Goal: Find specific page/section: Find specific page/section

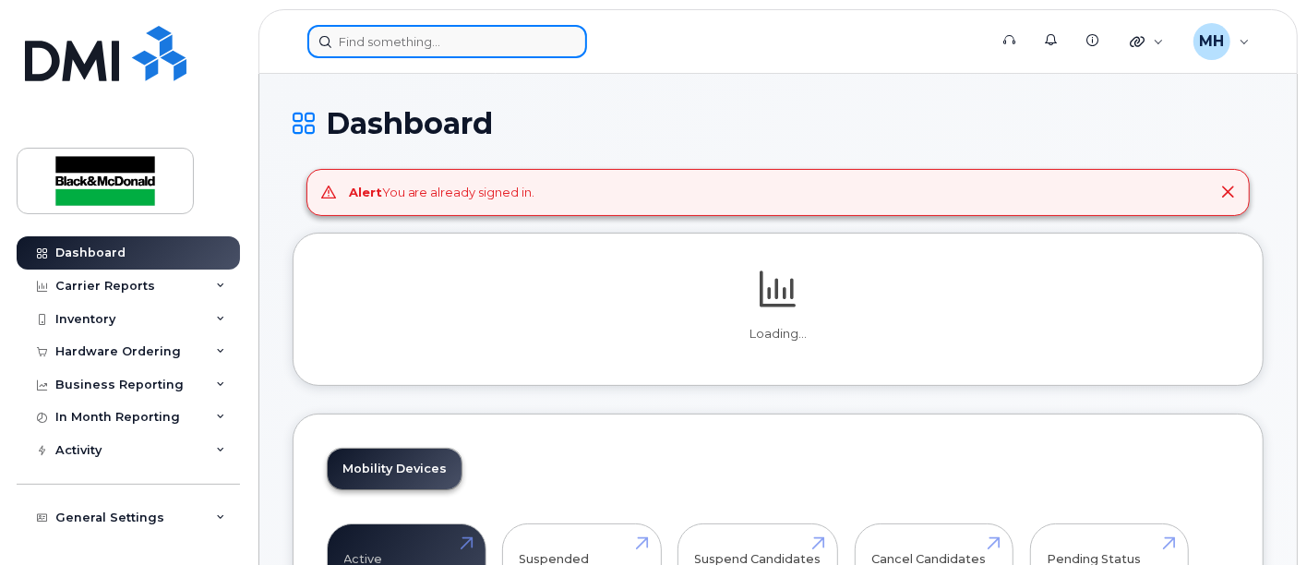
click at [472, 41] on input at bounding box center [447, 41] width 280 height 33
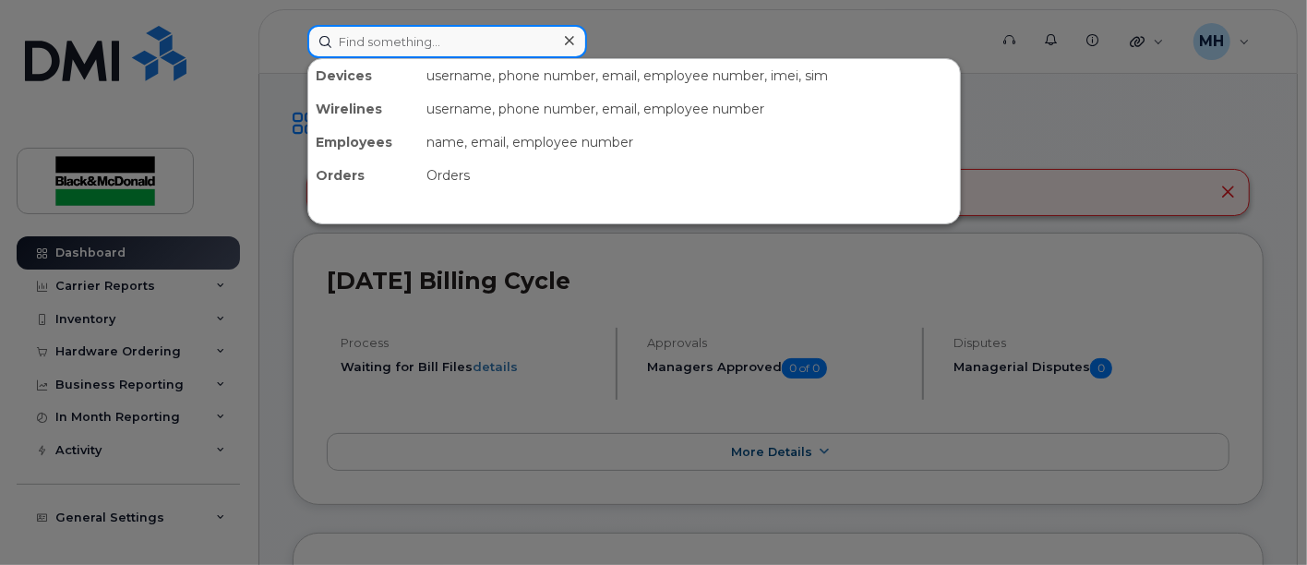
paste input "[PHONE_NUMBER]"
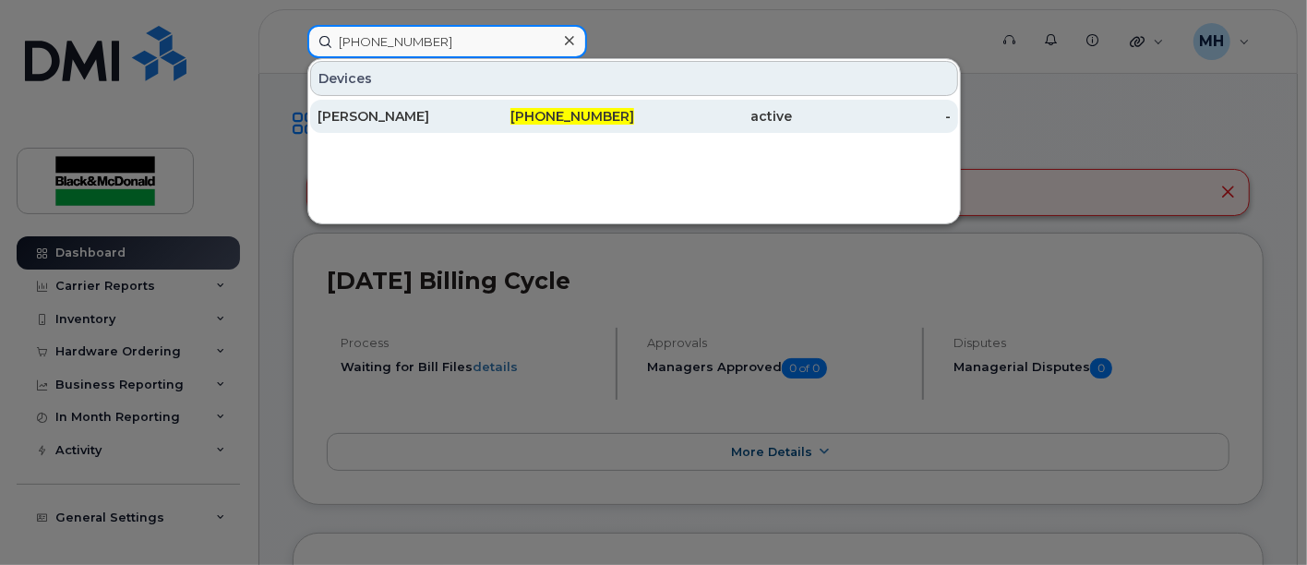
type input "[PHONE_NUMBER]"
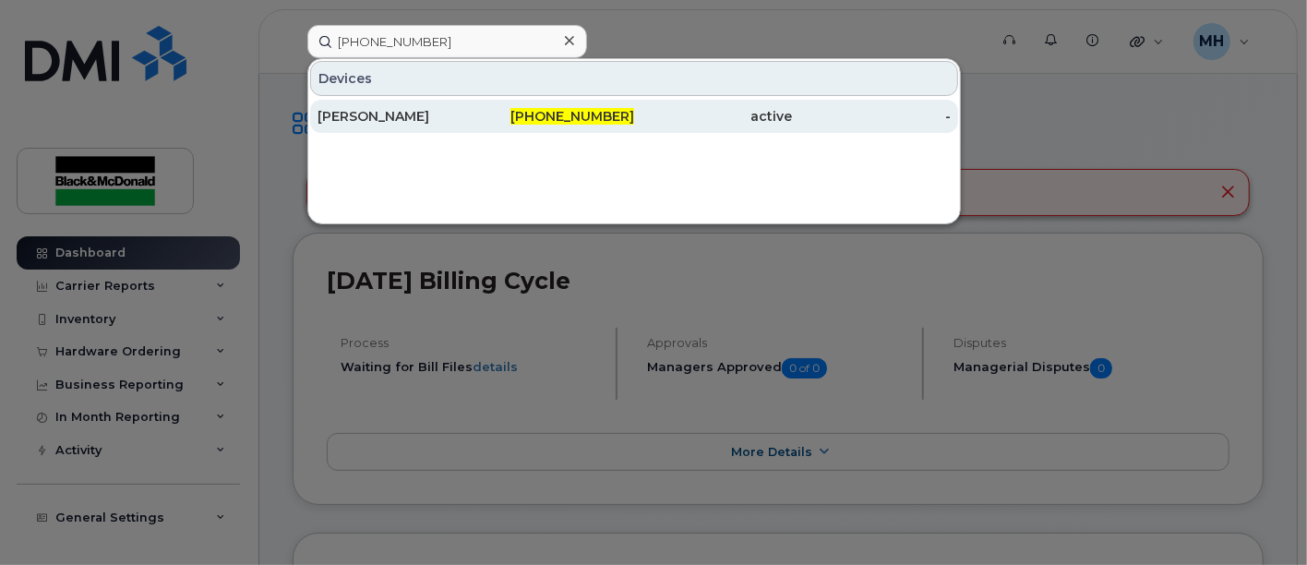
click at [381, 114] on div "[PERSON_NAME]" at bounding box center [397, 116] width 159 height 18
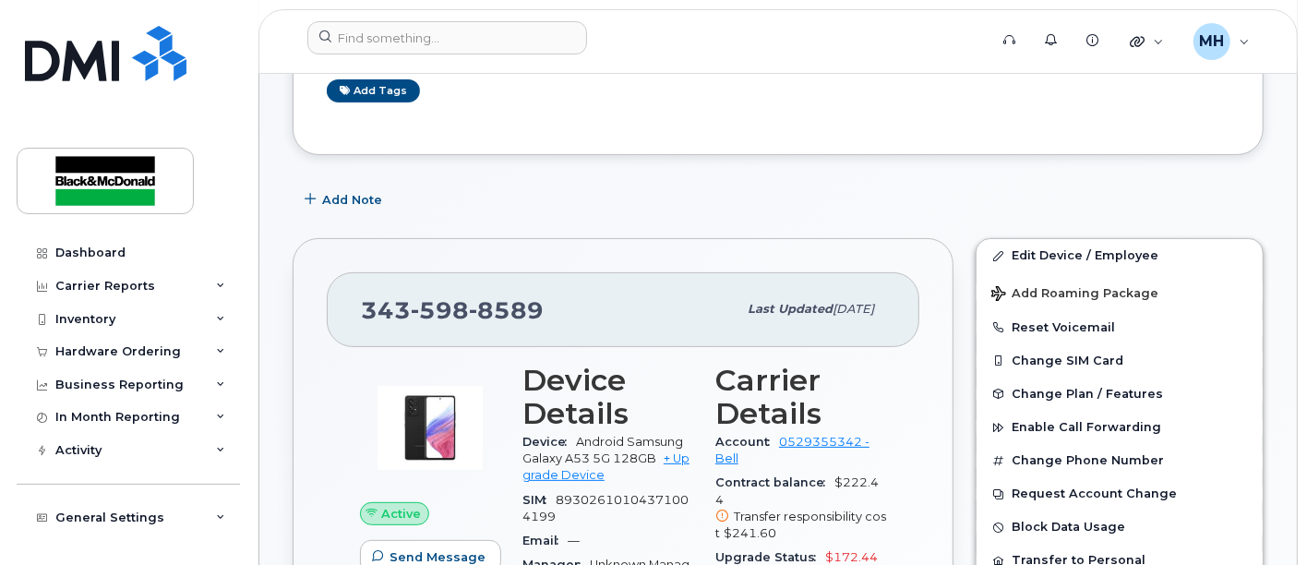
scroll to position [419, 0]
